Goal: Find specific page/section: Find specific page/section

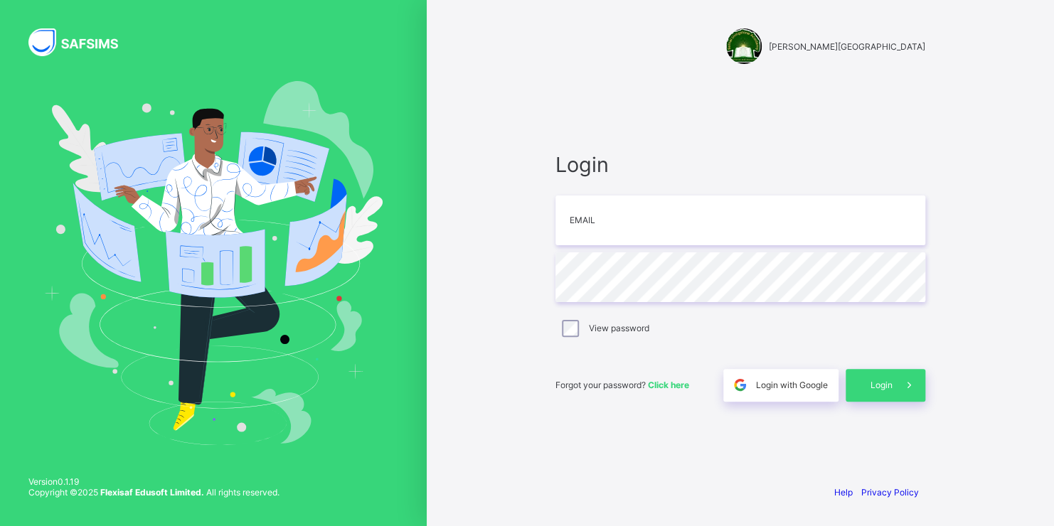
type input "**********"
click at [887, 380] on span "Login" at bounding box center [881, 385] width 22 height 11
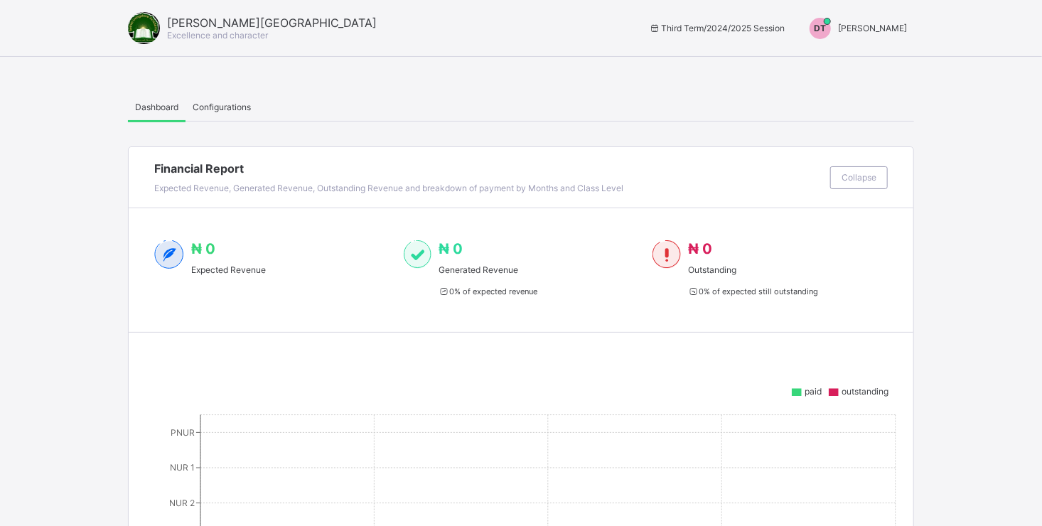
click at [847, 28] on span "[PERSON_NAME]" at bounding box center [872, 28] width 69 height 11
click at [845, 64] on span "Switch to Admin View" at bounding box center [854, 61] width 108 height 16
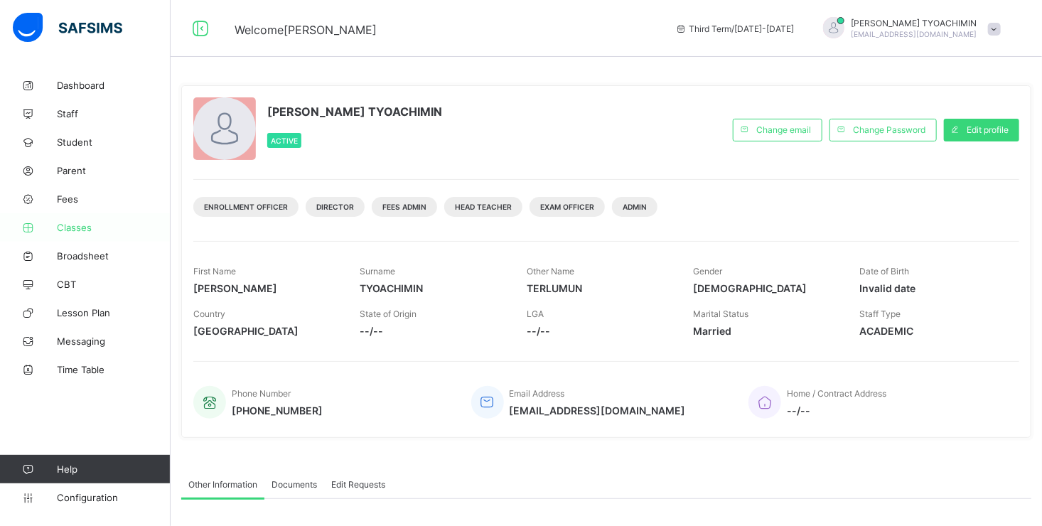
click at [77, 228] on span "Classes" at bounding box center [114, 227] width 114 height 11
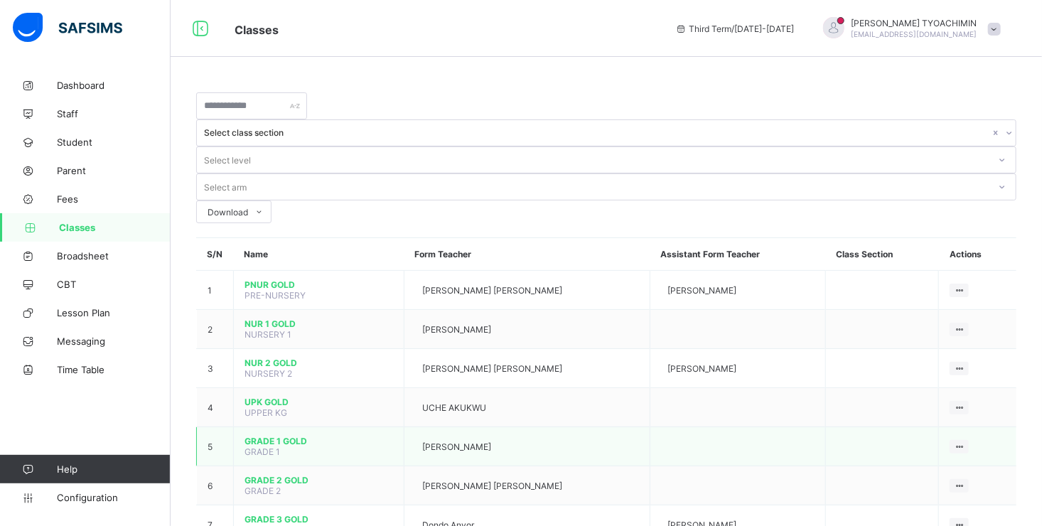
click at [262, 436] on span "GRADE 1 GOLD" at bounding box center [319, 441] width 149 height 11
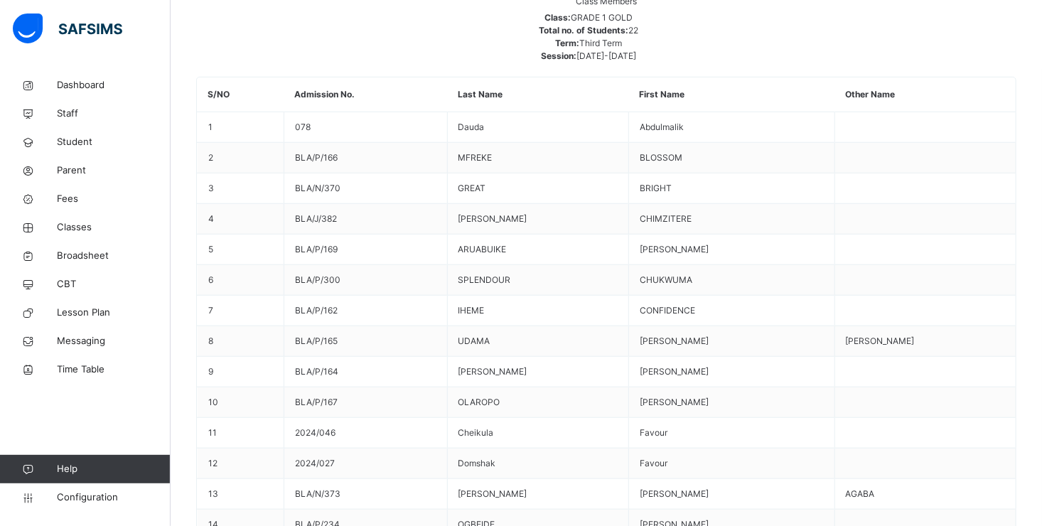
scroll to position [498, 0]
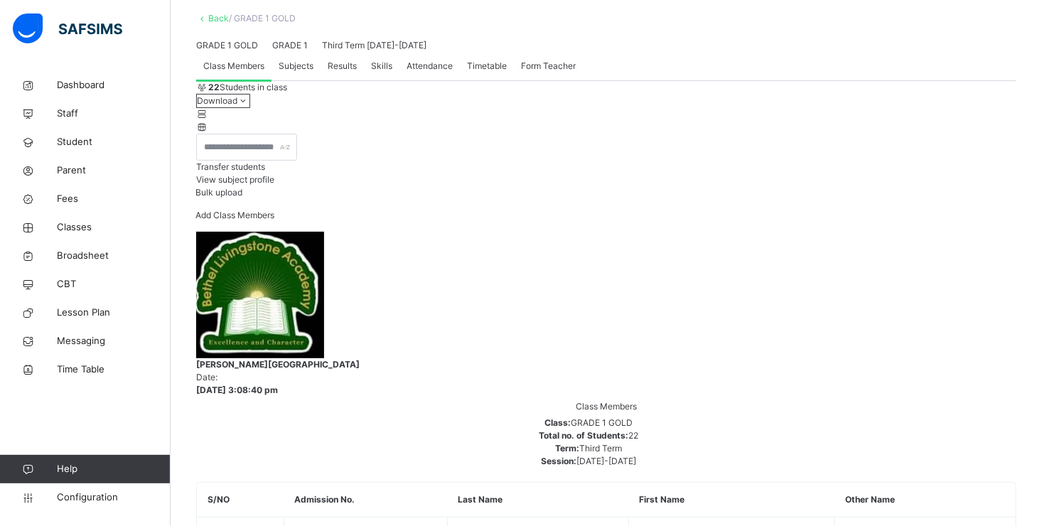
scroll to position [71, 0]
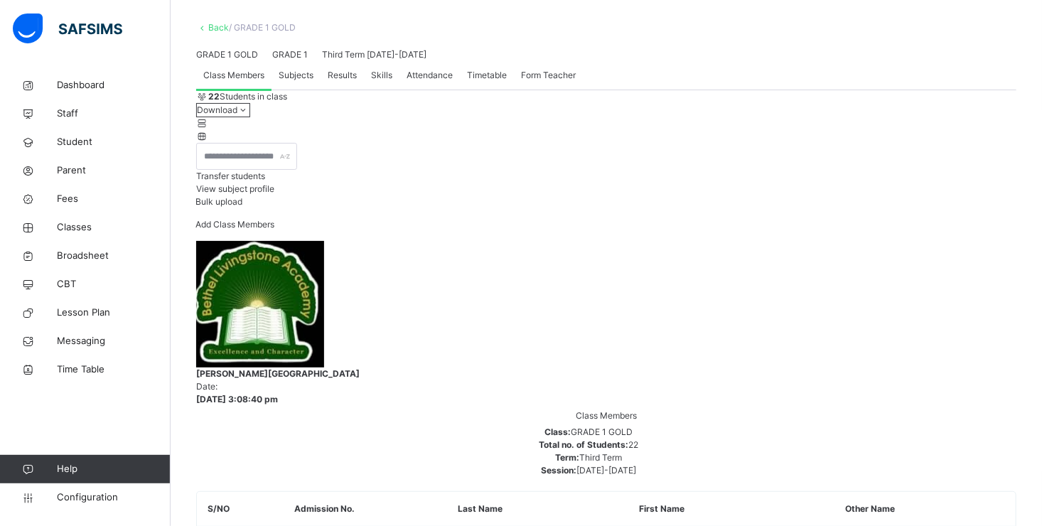
click at [342, 82] on span "Results" at bounding box center [342, 75] width 29 height 13
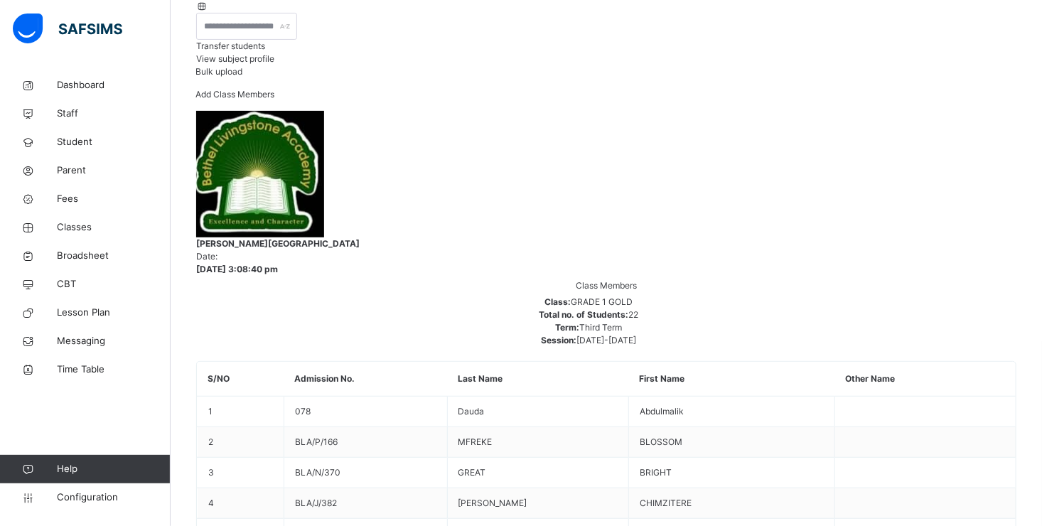
scroll to position [284, 0]
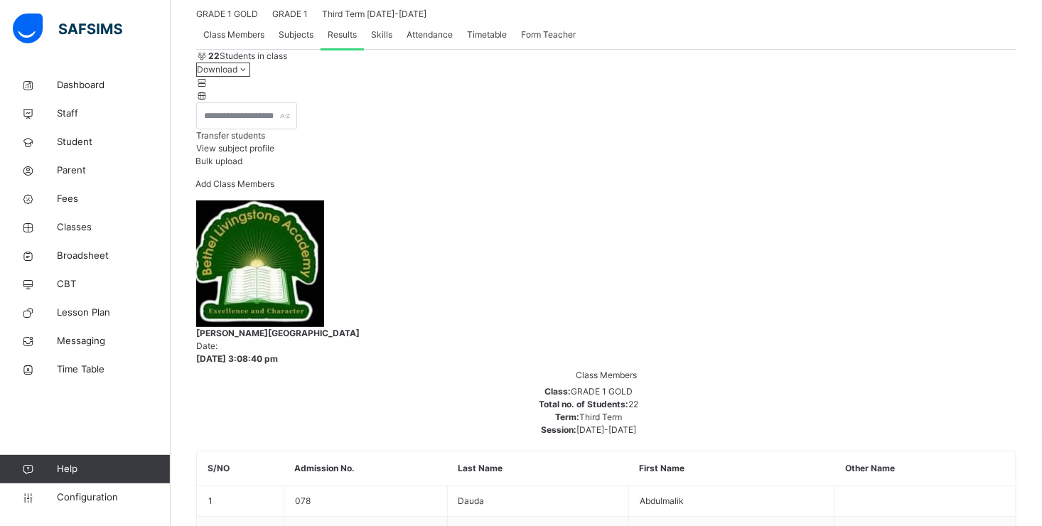
scroll to position [0, 0]
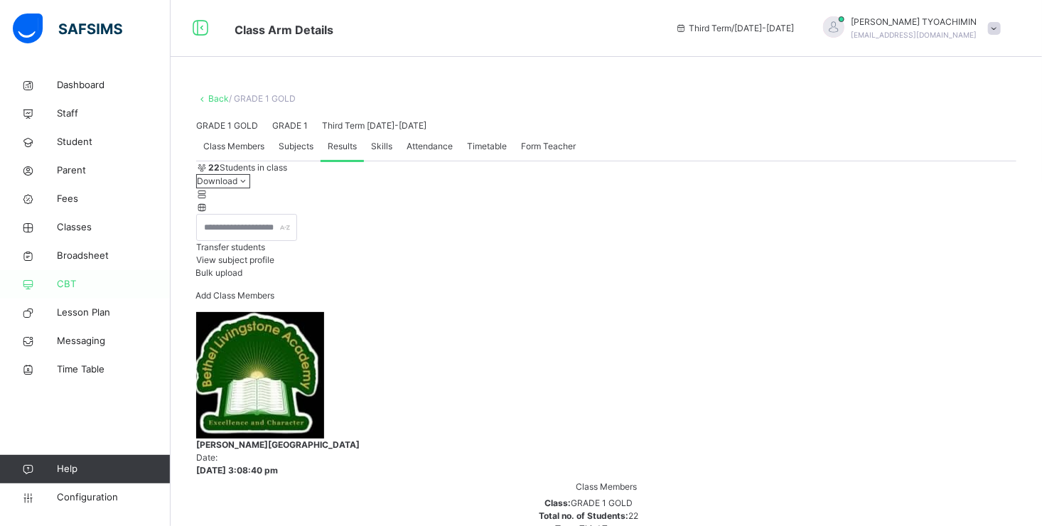
click at [72, 284] on span "CBT" at bounding box center [114, 284] width 114 height 14
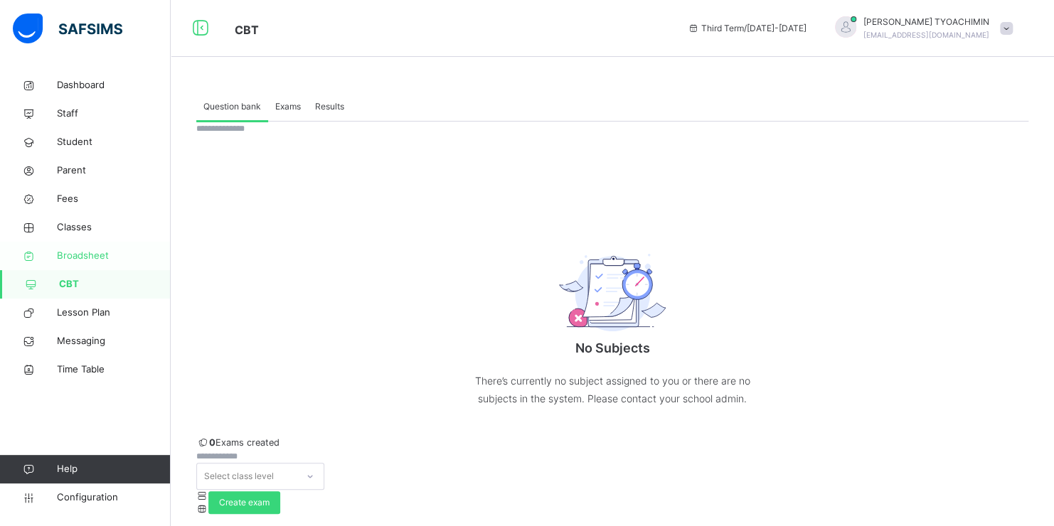
click at [77, 257] on span "Broadsheet" at bounding box center [114, 256] width 114 height 14
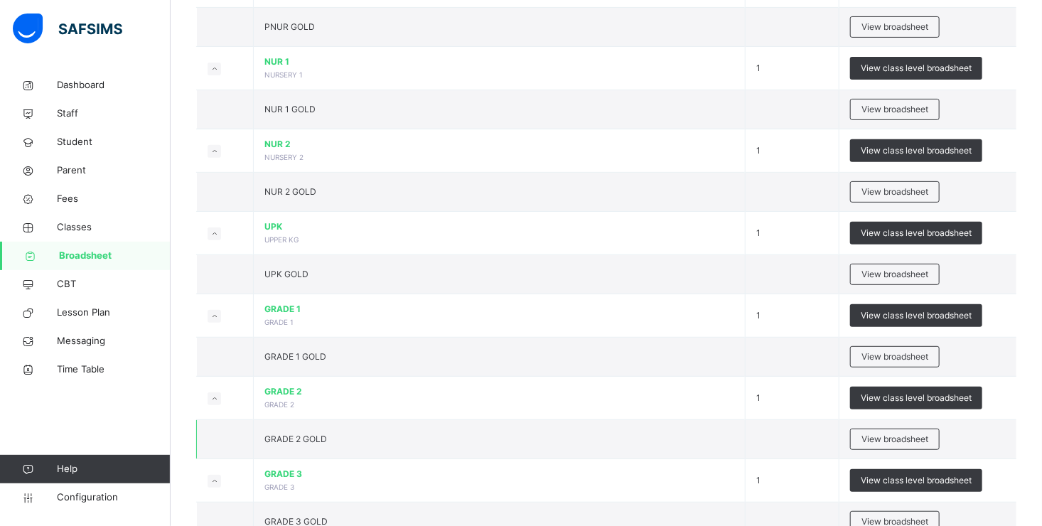
scroll to position [213, 0]
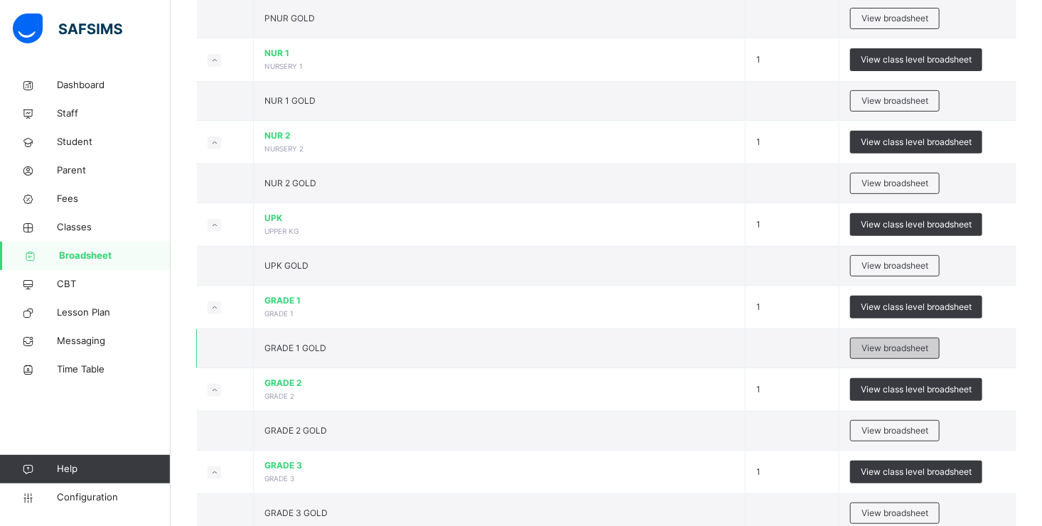
click at [878, 346] on span "View broadsheet" at bounding box center [895, 348] width 67 height 13
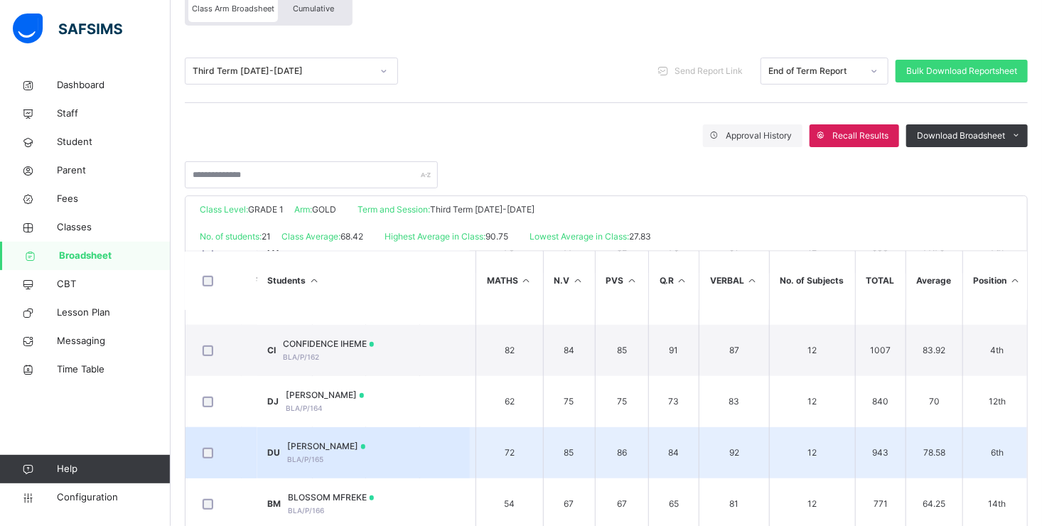
scroll to position [498, 432]
